Goal: Navigation & Orientation: Find specific page/section

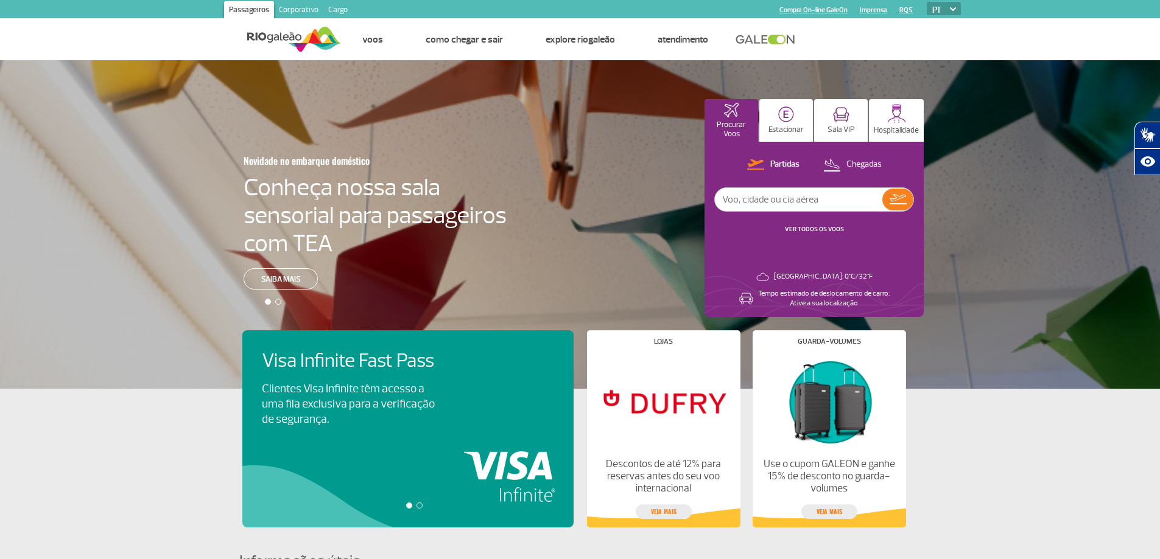
click at [302, 5] on link "Corporativo" at bounding box center [298, 10] width 49 height 19
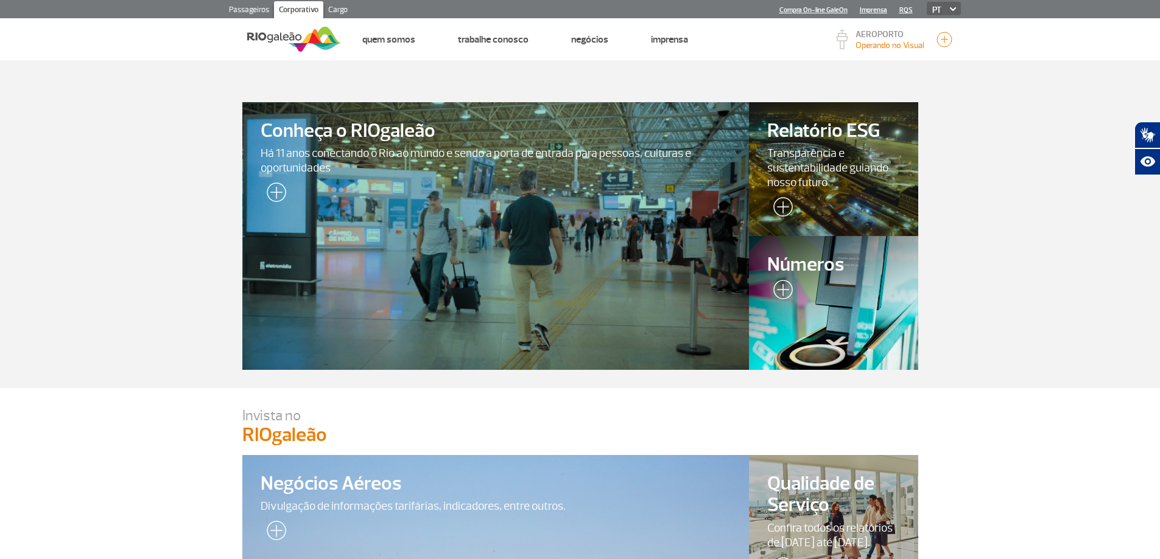
click at [337, 5] on link "Cargo" at bounding box center [337, 10] width 29 height 19
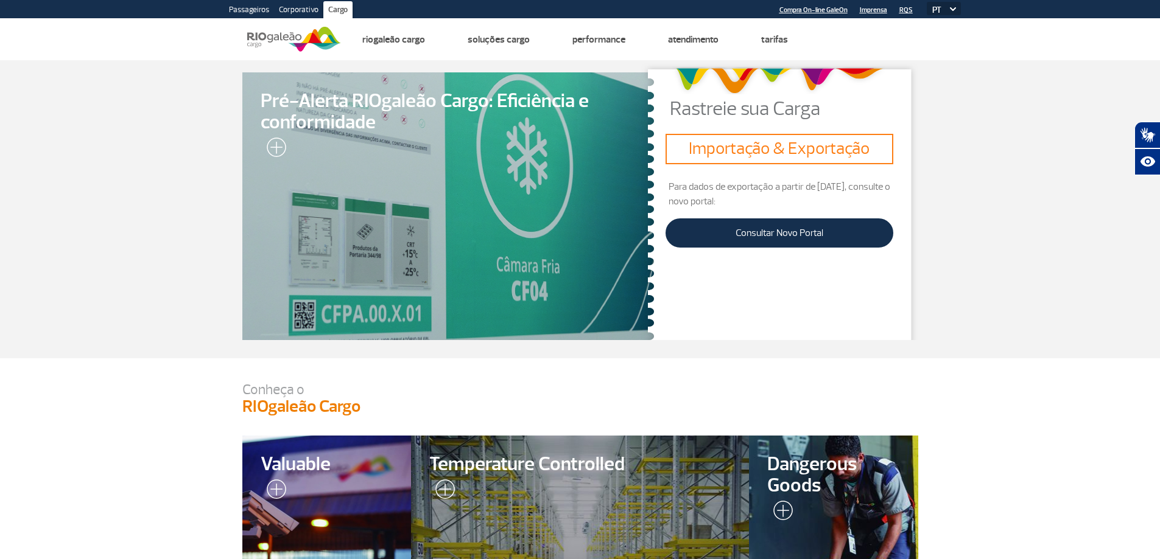
click at [311, 13] on link "Corporativo" at bounding box center [298, 10] width 49 height 19
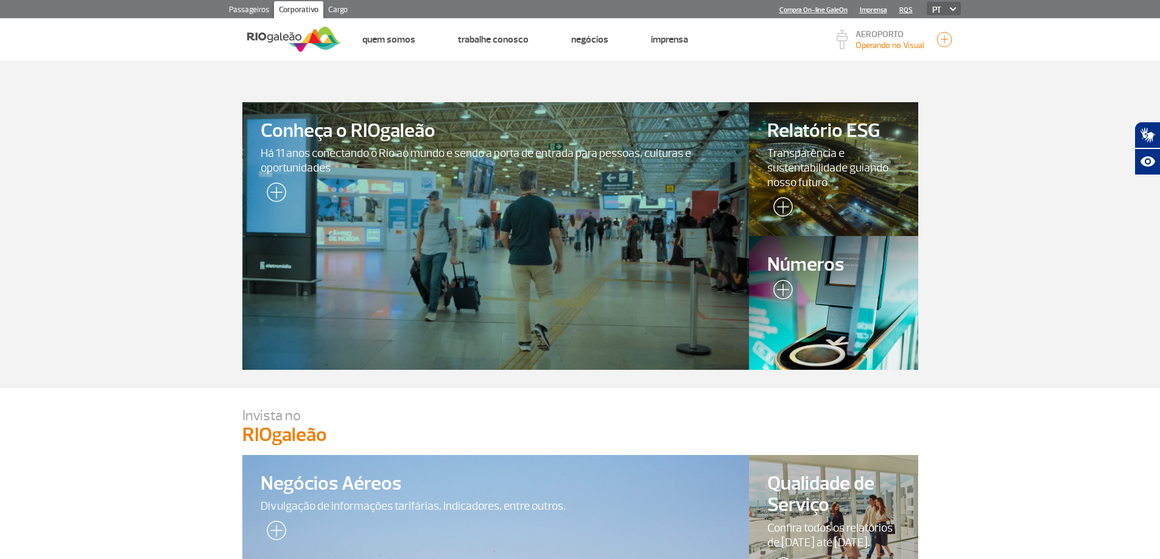
click at [204, 152] on section "Conheça o RIOgaleão Há 11 anos conectando o Rio ao mundo e sendo a porta de ent…" at bounding box center [580, 224] width 1160 height 328
click at [264, 12] on link "Passageiros" at bounding box center [249, 10] width 50 height 19
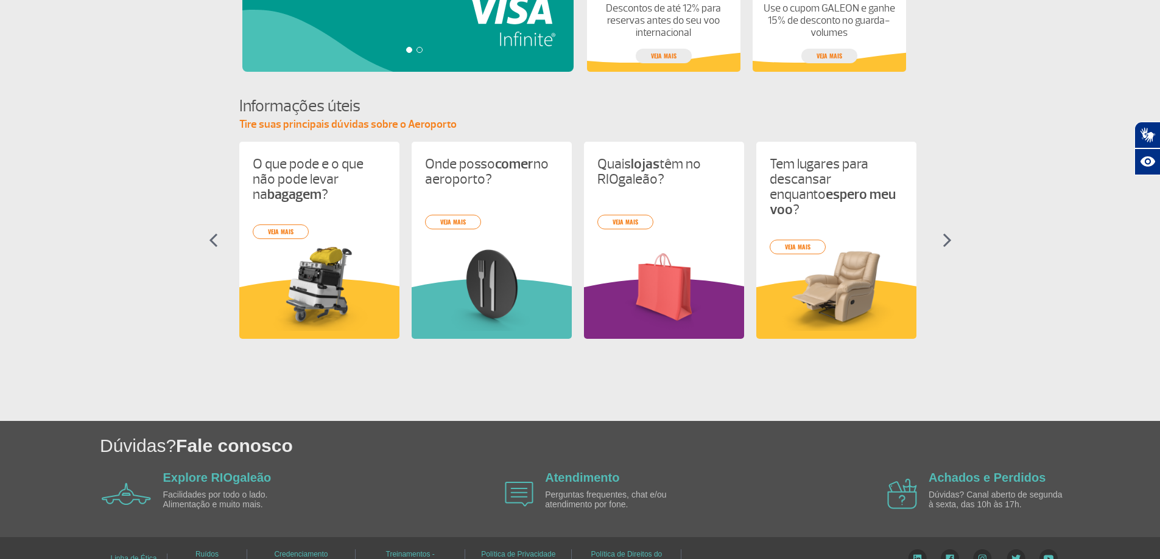
scroll to position [478, 0]
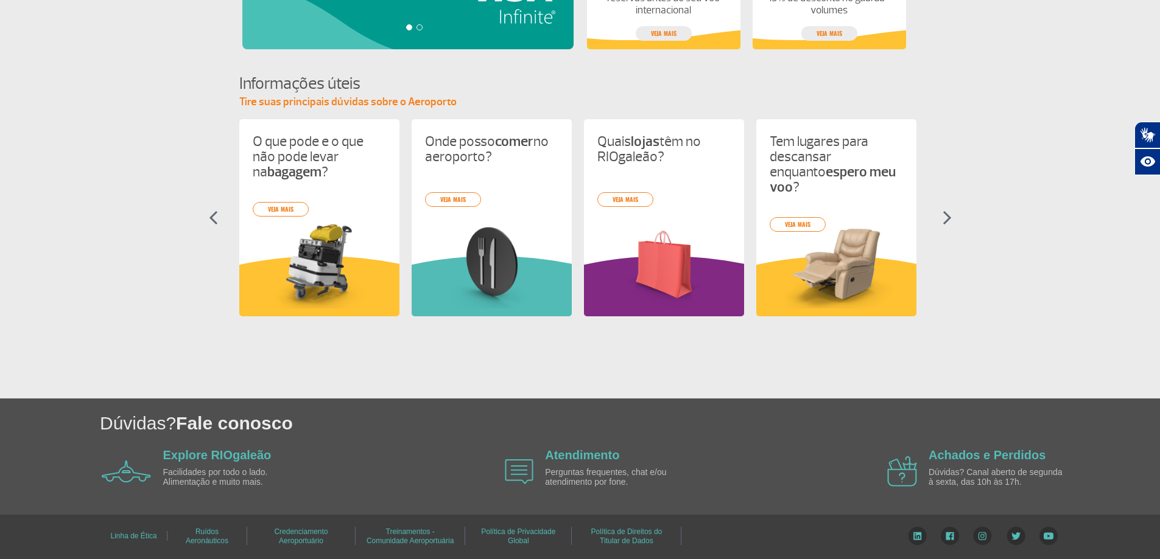
click at [432, 531] on link "Treinamentos - Comunidade Aeroportuária" at bounding box center [409, 536] width 87 height 26
